Goal: Find contact information: Find contact information

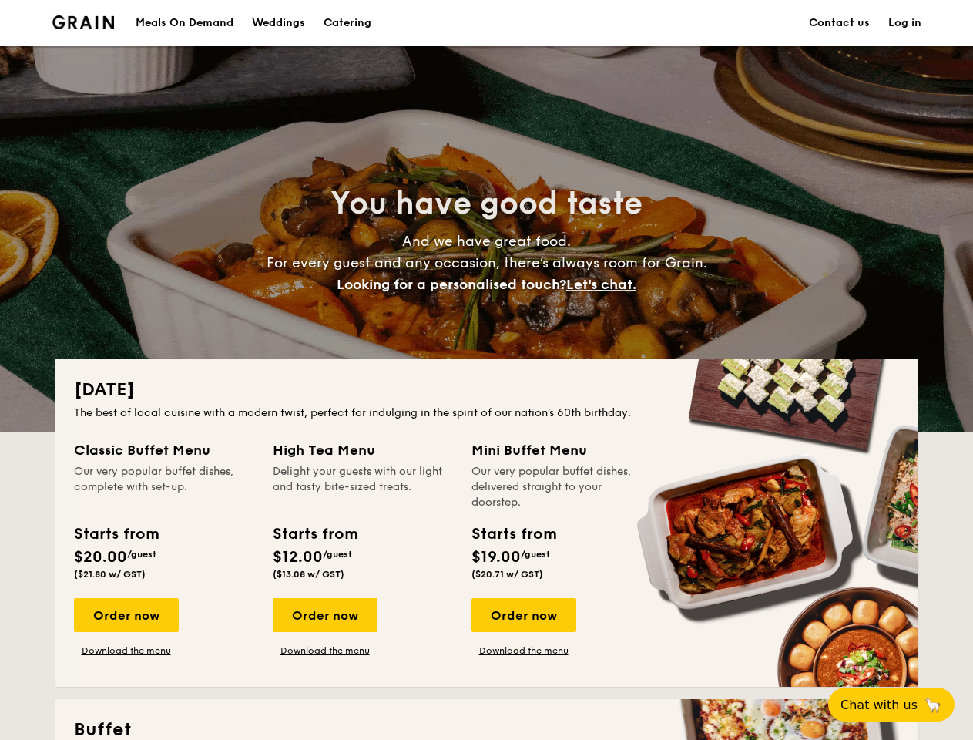
click at [486, 370] on div "[DATE] The best of local cuisine with a modern twist, perfect for indulging in …" at bounding box center [486, 522] width 863 height 327
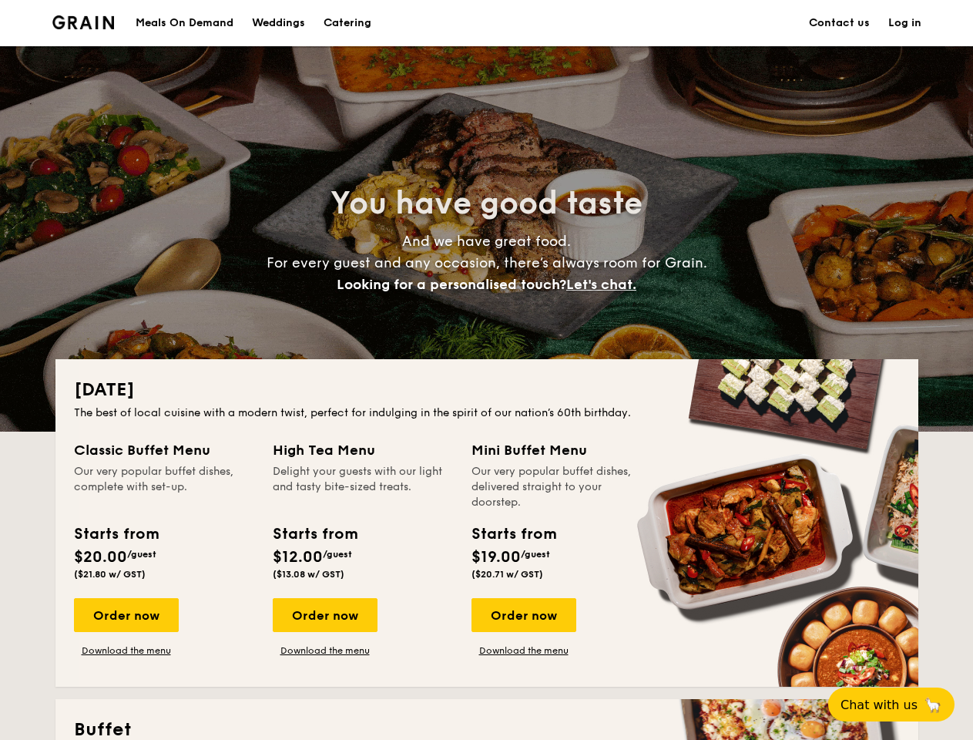
click at [905, 23] on link "Log in" at bounding box center [904, 23] width 33 height 46
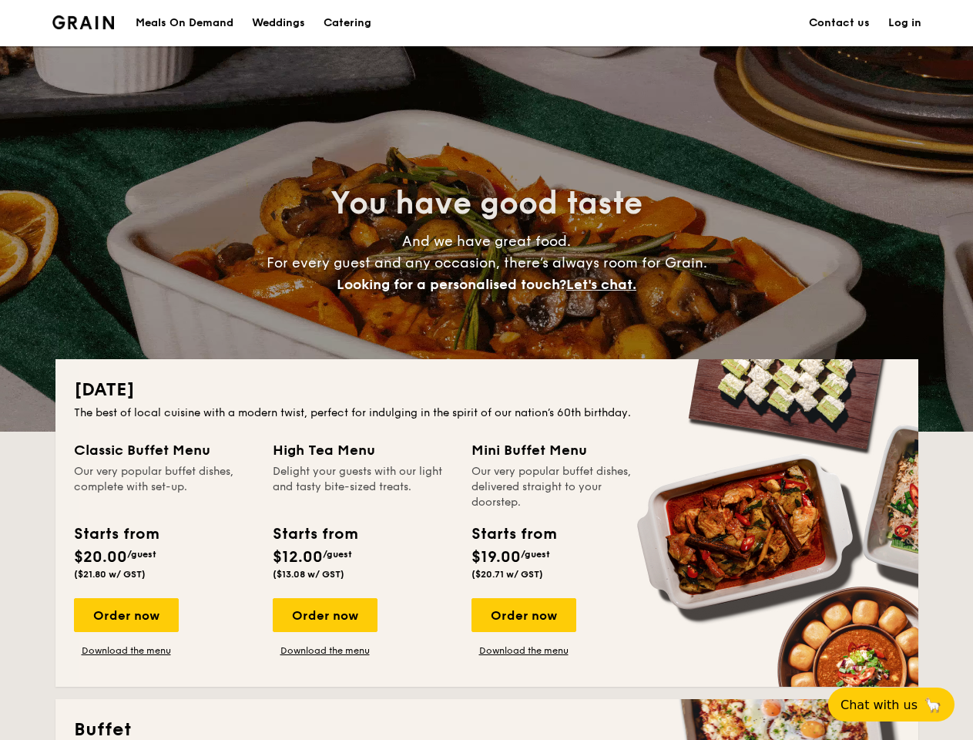
click at [606, 284] on span "Let's chat." at bounding box center [601, 284] width 70 height 17
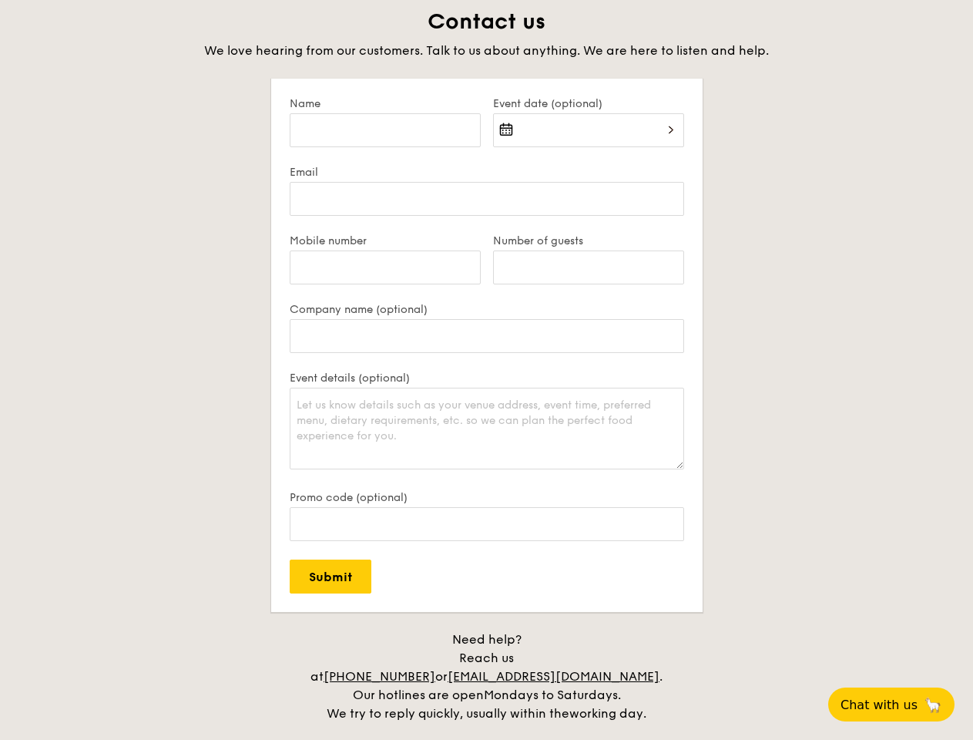
click at [900, 704] on span "Chat with us" at bounding box center [879, 704] width 77 height 15
